Goal: Transaction & Acquisition: Purchase product/service

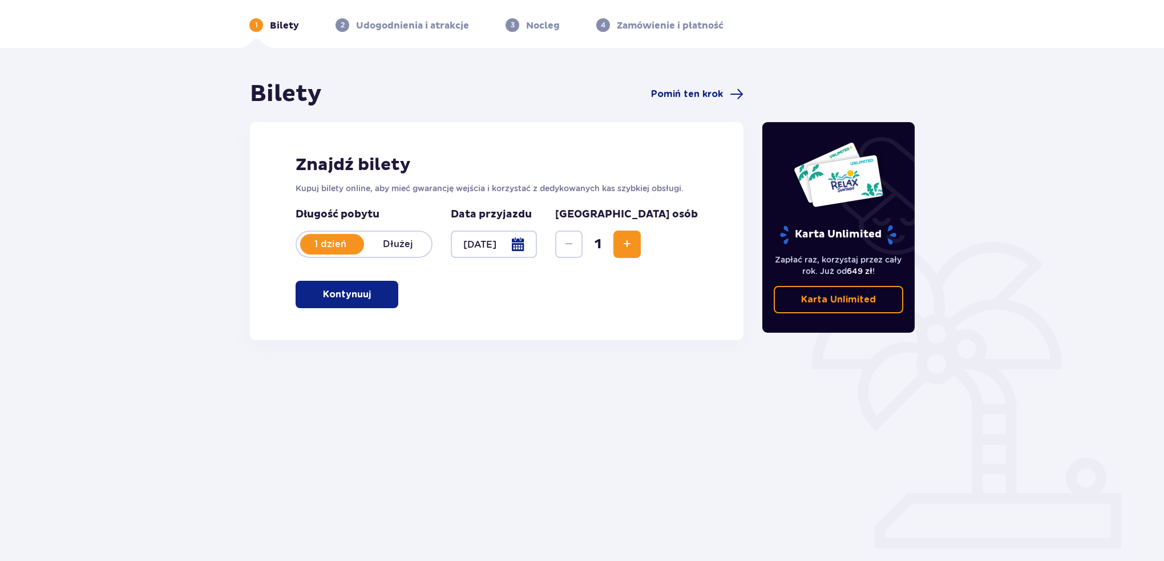
click at [372, 288] on span "button" at bounding box center [373, 295] width 14 height 14
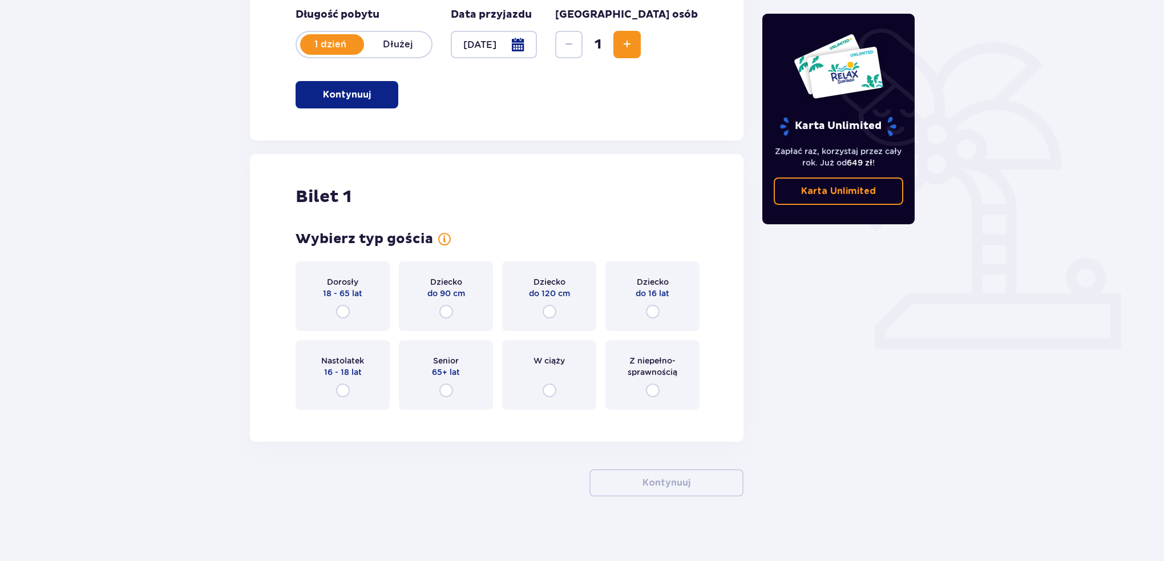
scroll to position [244, 0]
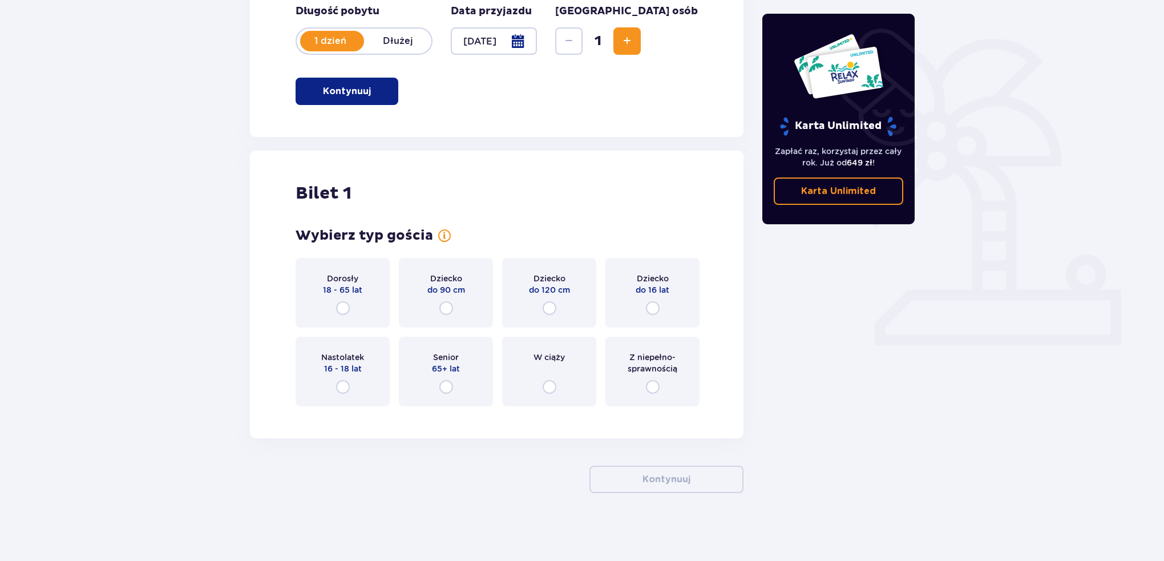
click at [347, 300] on div "Dorosły 18 - 65 lat" at bounding box center [343, 293] width 94 height 70
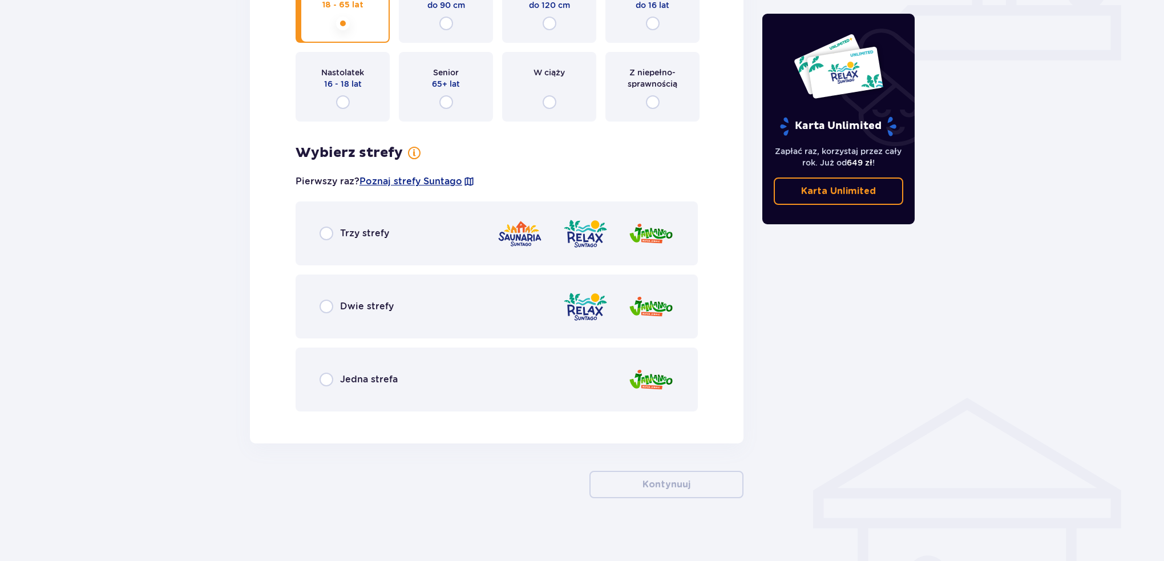
scroll to position [534, 0]
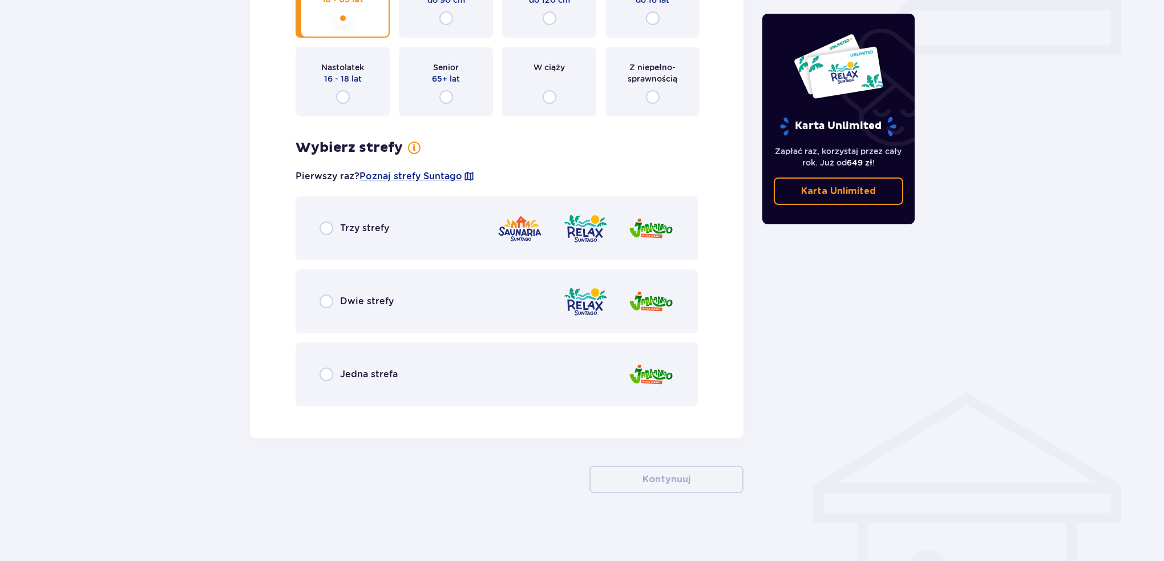
click at [410, 231] on div "Trzy strefy" at bounding box center [497, 228] width 402 height 64
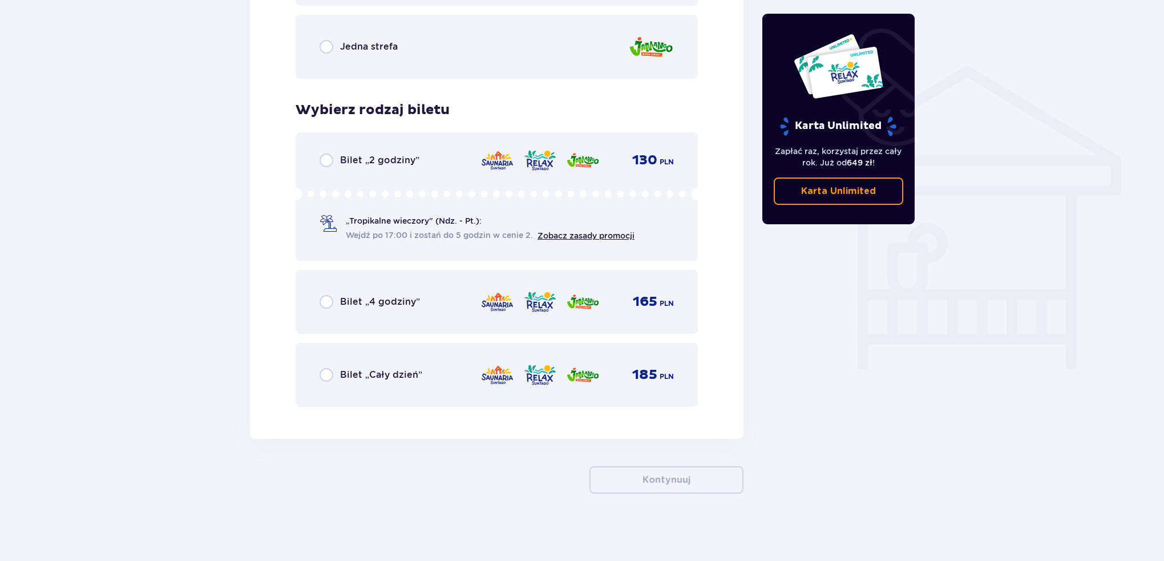
scroll to position [862, 0]
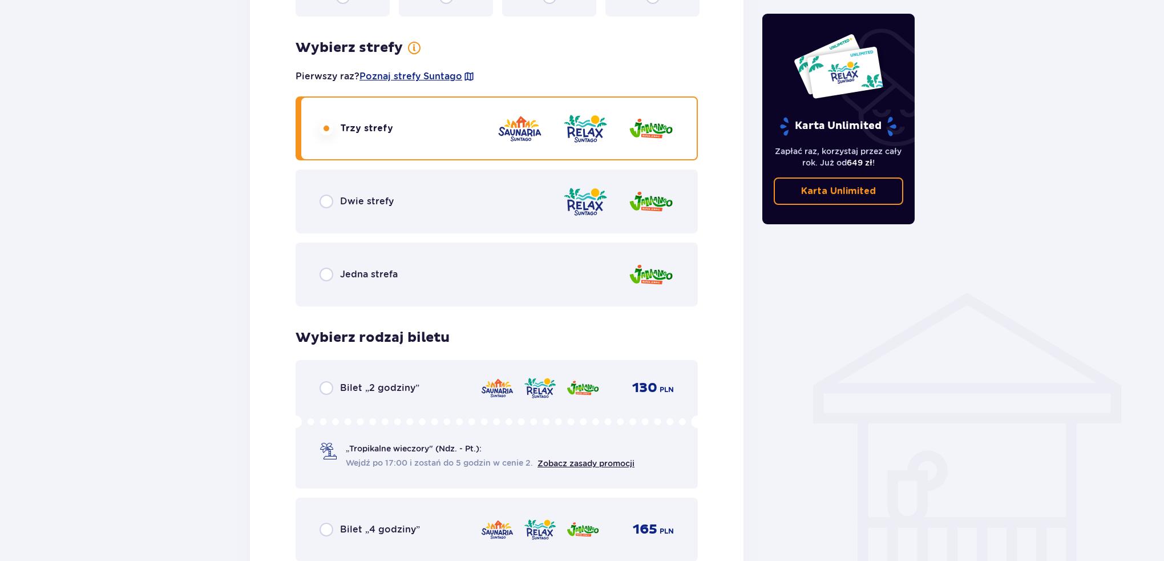
click at [418, 184] on div "Dwie strefy" at bounding box center [497, 202] width 402 height 64
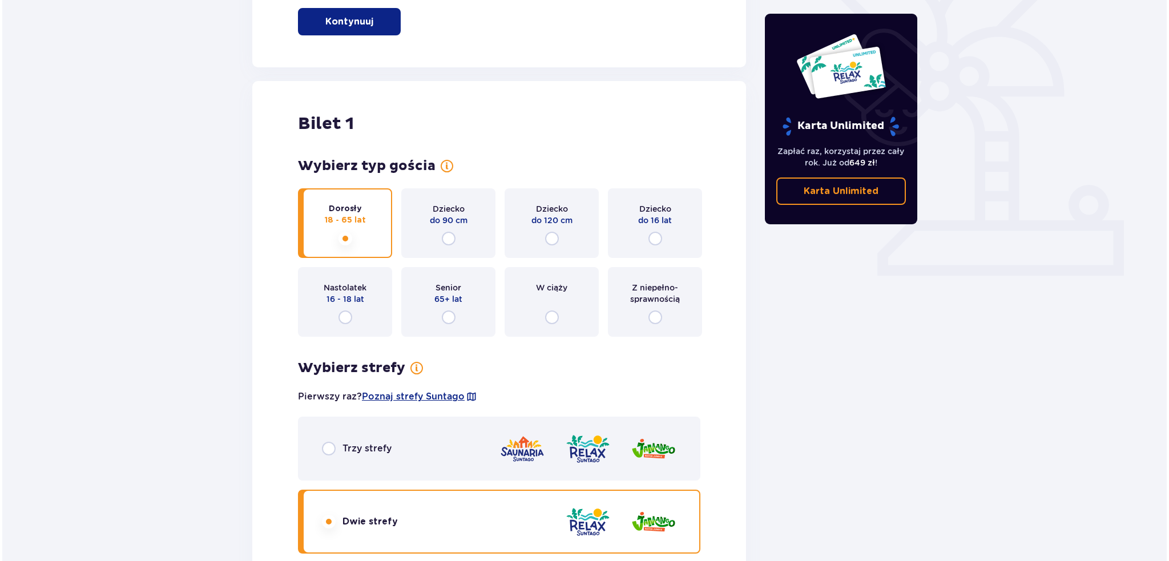
scroll to position [457, 0]
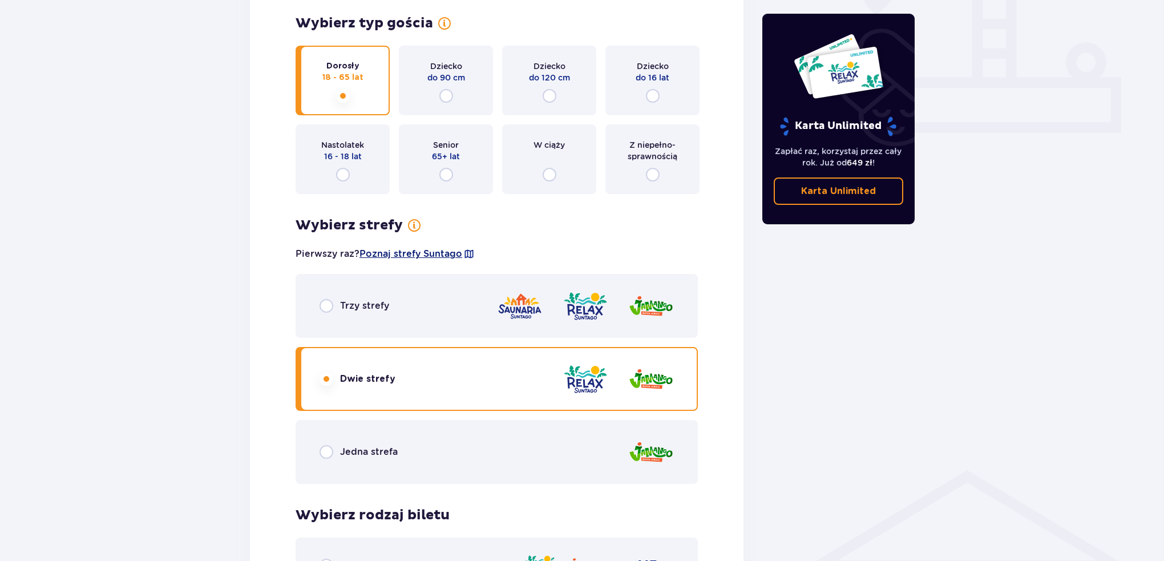
click at [397, 252] on span "Poznaj strefy Suntago" at bounding box center [411, 254] width 103 height 13
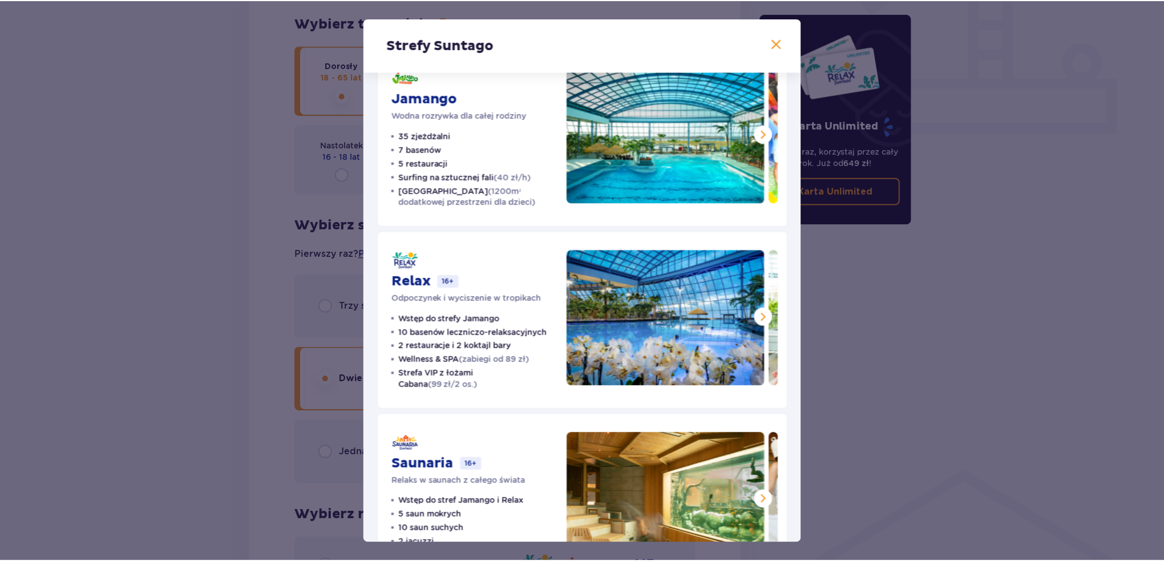
scroll to position [94, 0]
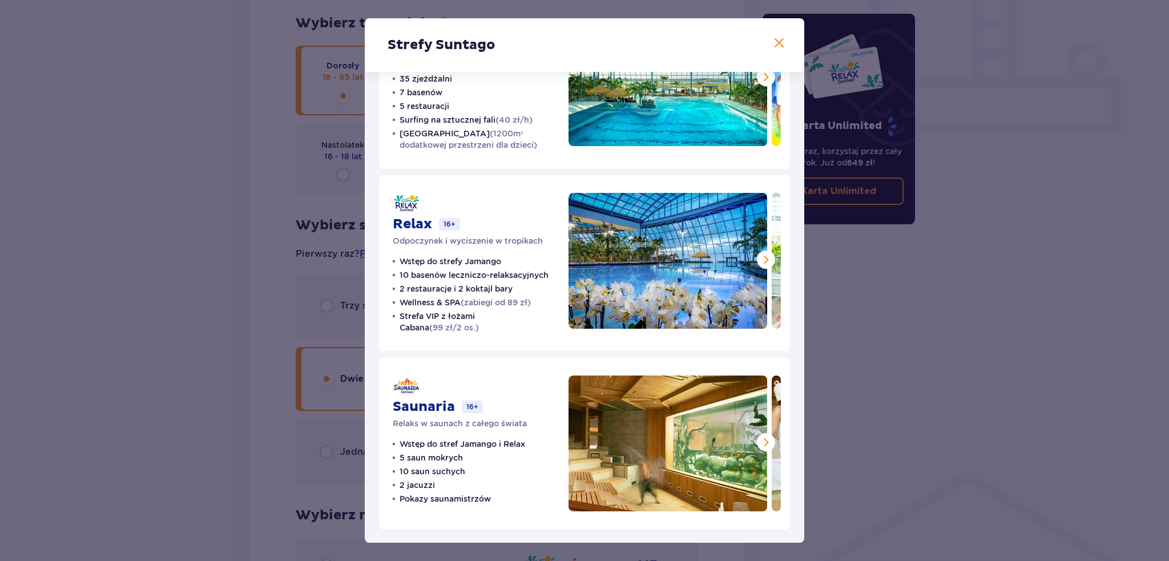
click at [888, 358] on div "Strefy Suntago Jamango Wodna rozrywka dla całej rodziny 35 zjeżdżalni 7 basenów…" at bounding box center [584, 280] width 1169 height 561
